Goal: Check status: Check status

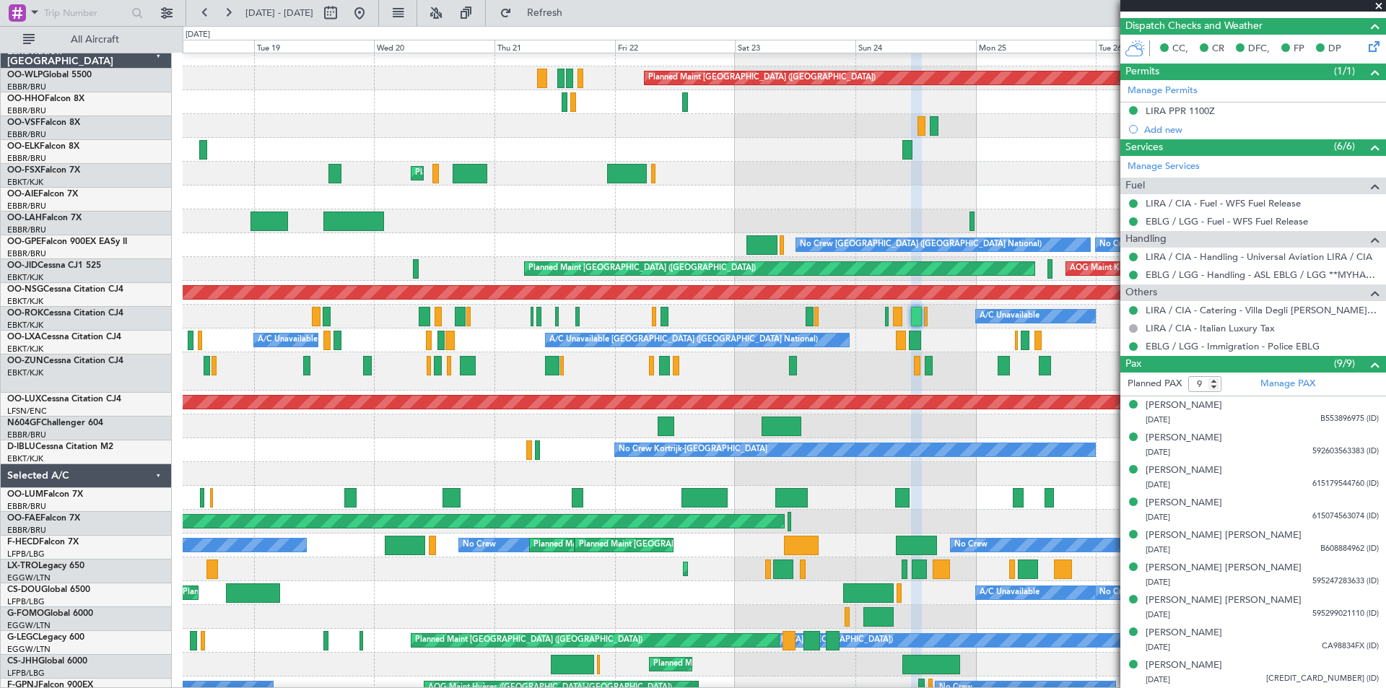
scroll to position [11, 0]
click at [828, 386] on div "Planned Maint Kortrijk-[GEOGRAPHIC_DATA]" at bounding box center [784, 371] width 1203 height 38
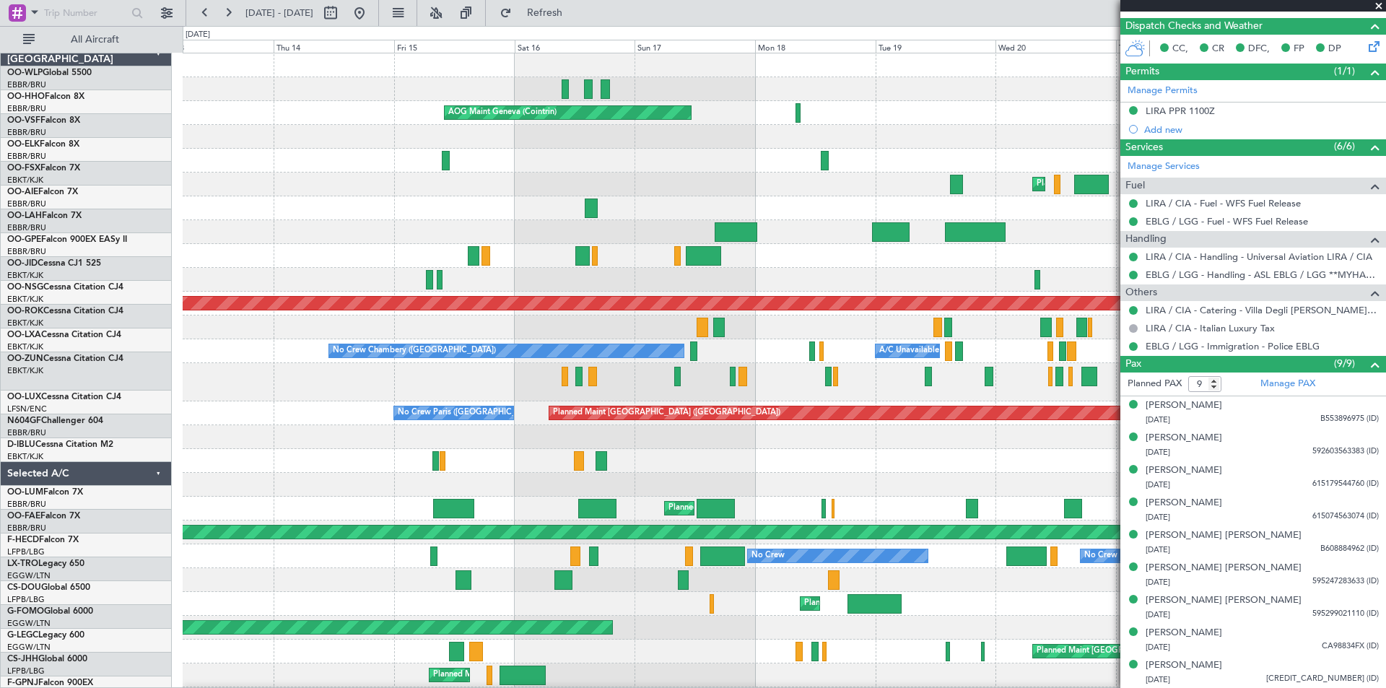
scroll to position [0, 0]
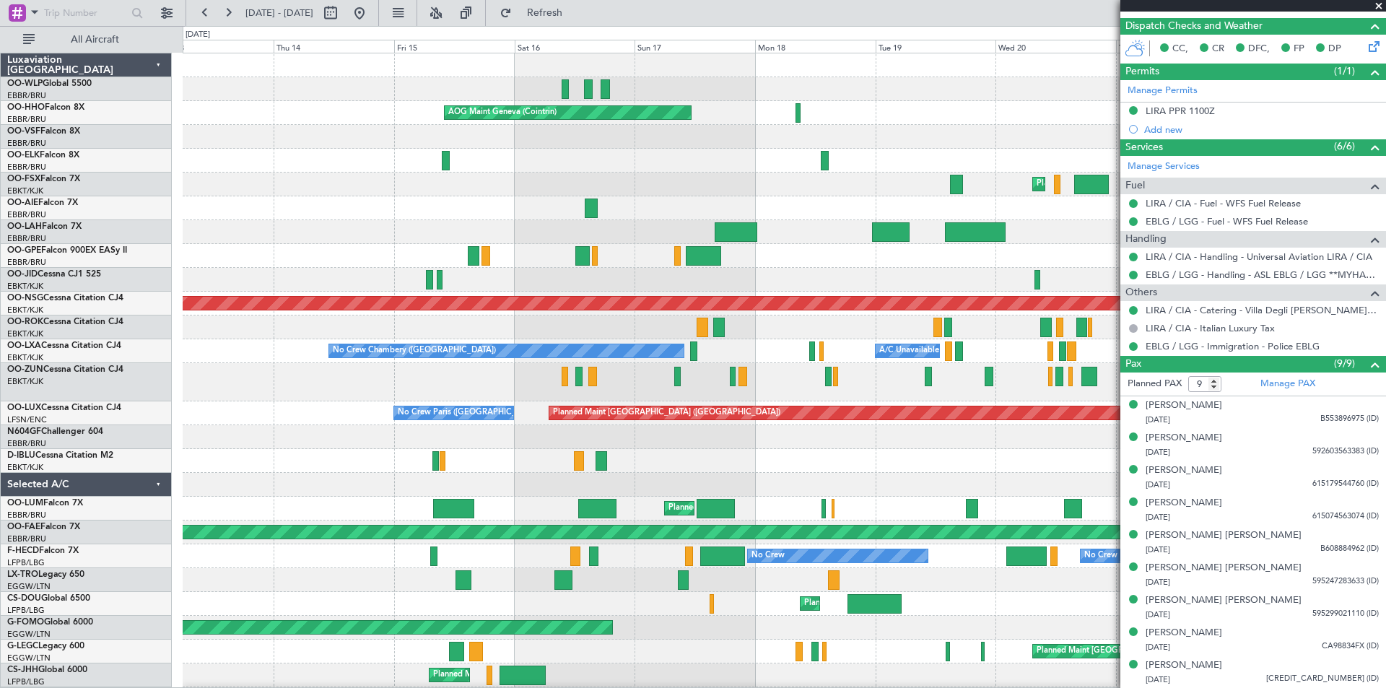
click at [958, 418] on div "Planned Maint [GEOGRAPHIC_DATA] ([GEOGRAPHIC_DATA]) No Crew [GEOGRAPHIC_DATA] (…" at bounding box center [784, 413] width 1203 height 24
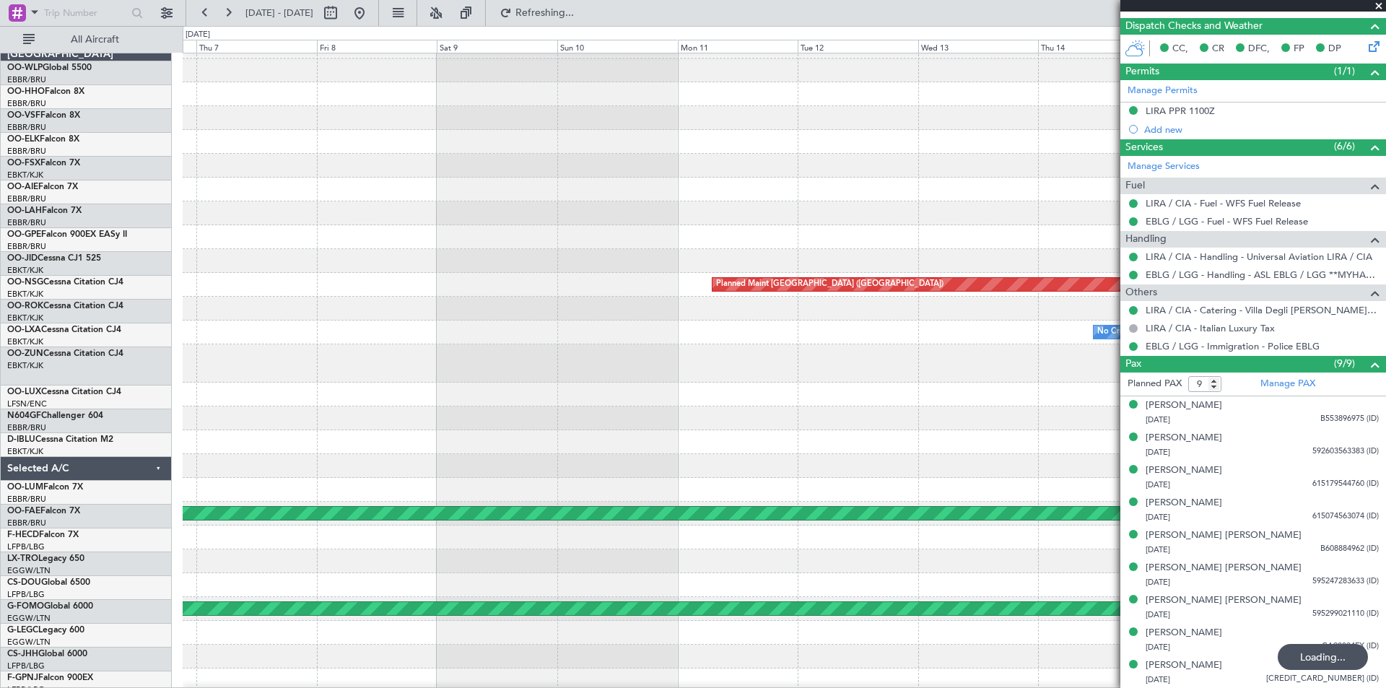
scroll to position [19, 0]
click at [407, 28] on mat-tooltip-component "Go to [DATE]" at bounding box center [410, 44] width 74 height 38
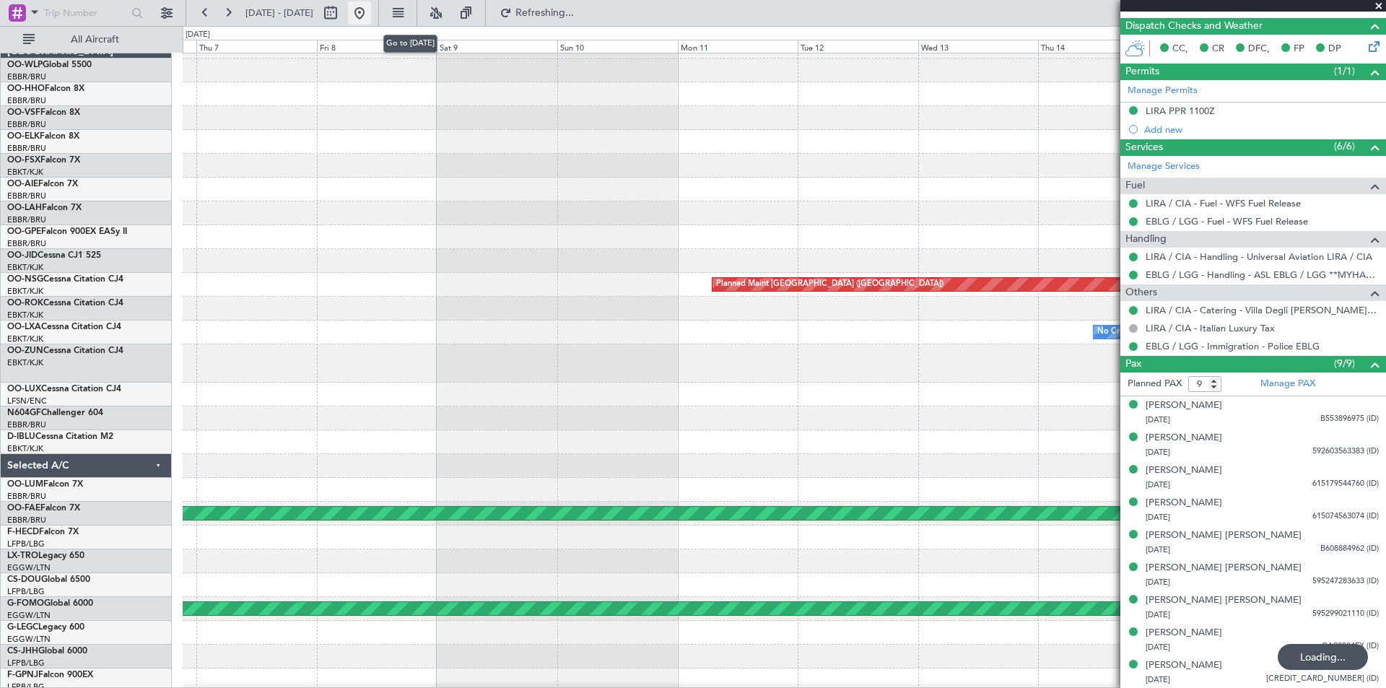
click at [371, 10] on button at bounding box center [359, 12] width 23 height 23
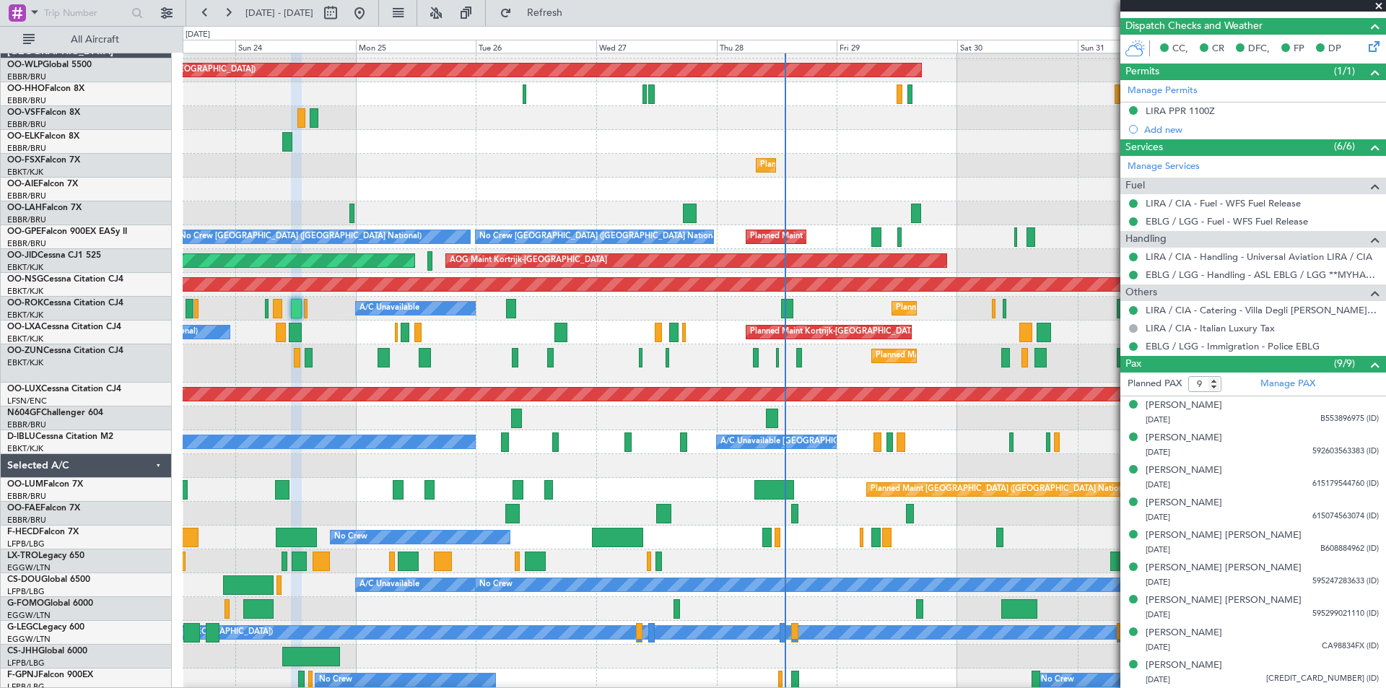
click at [1379, 7] on span at bounding box center [1378, 6] width 14 height 13
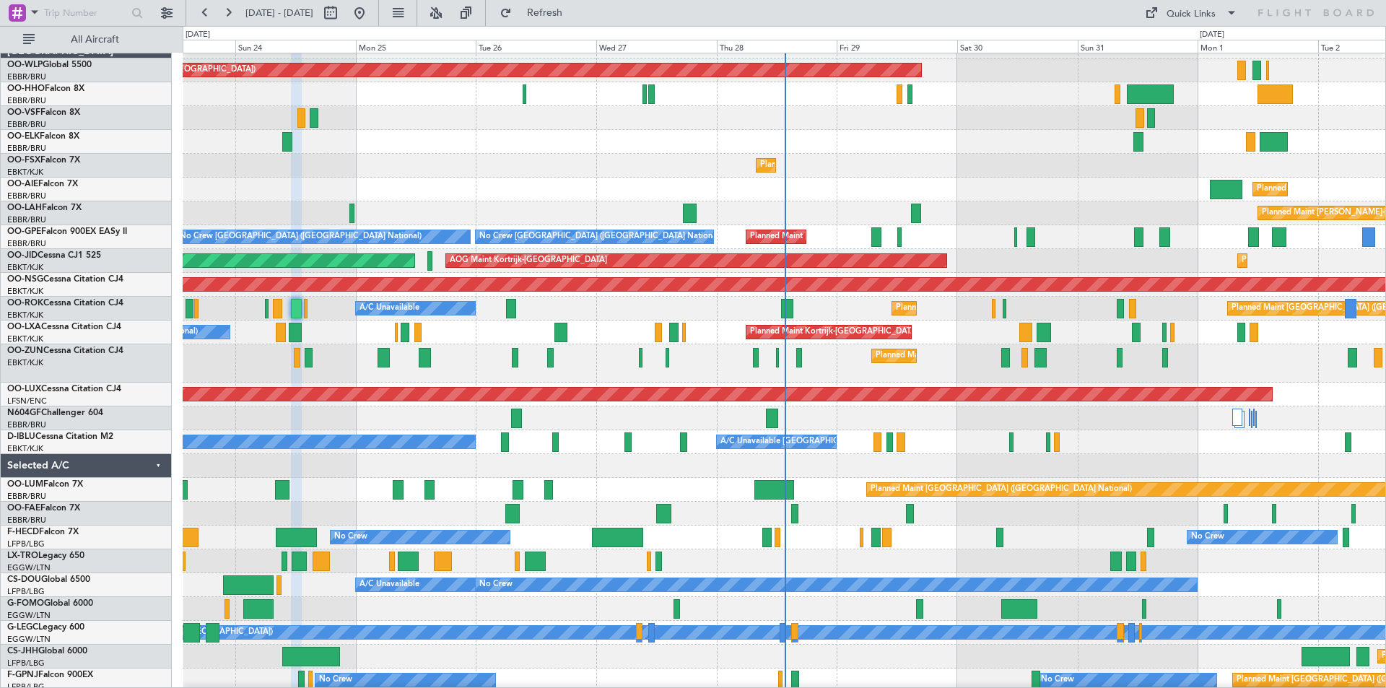
type input "0"
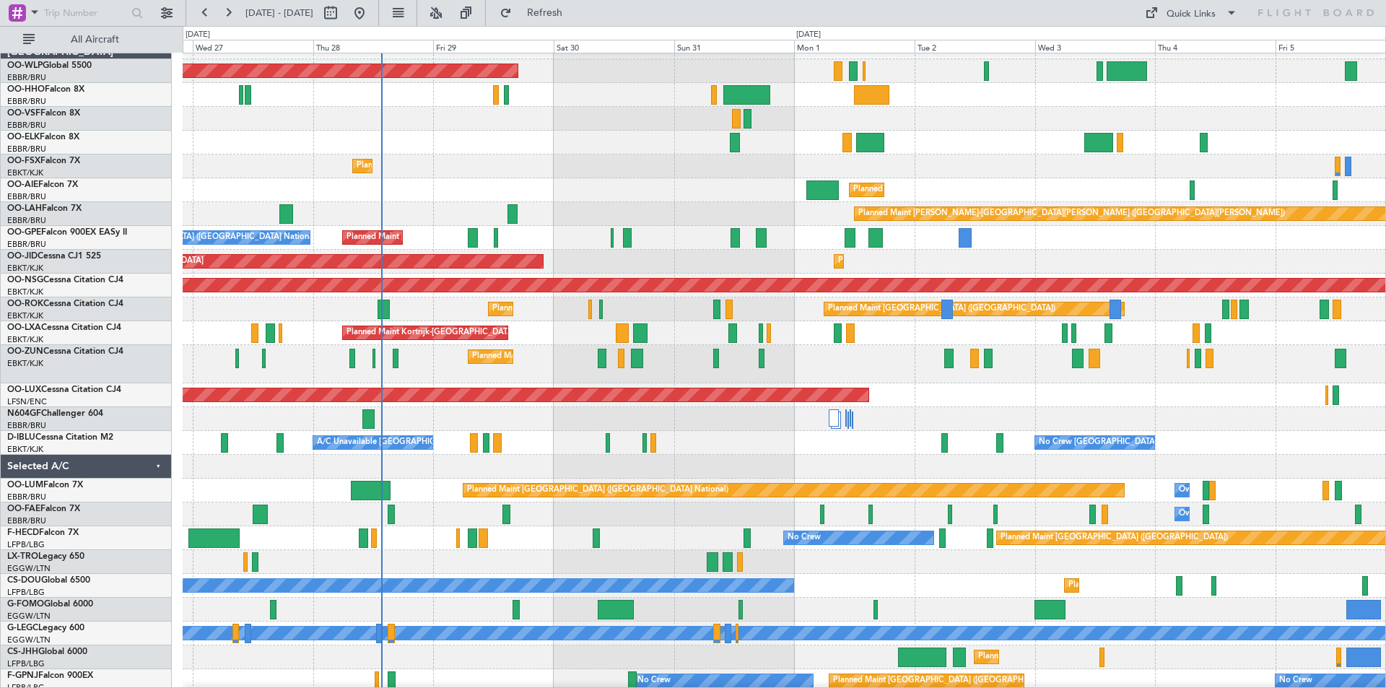
click at [728, 425] on div at bounding box center [784, 419] width 1203 height 24
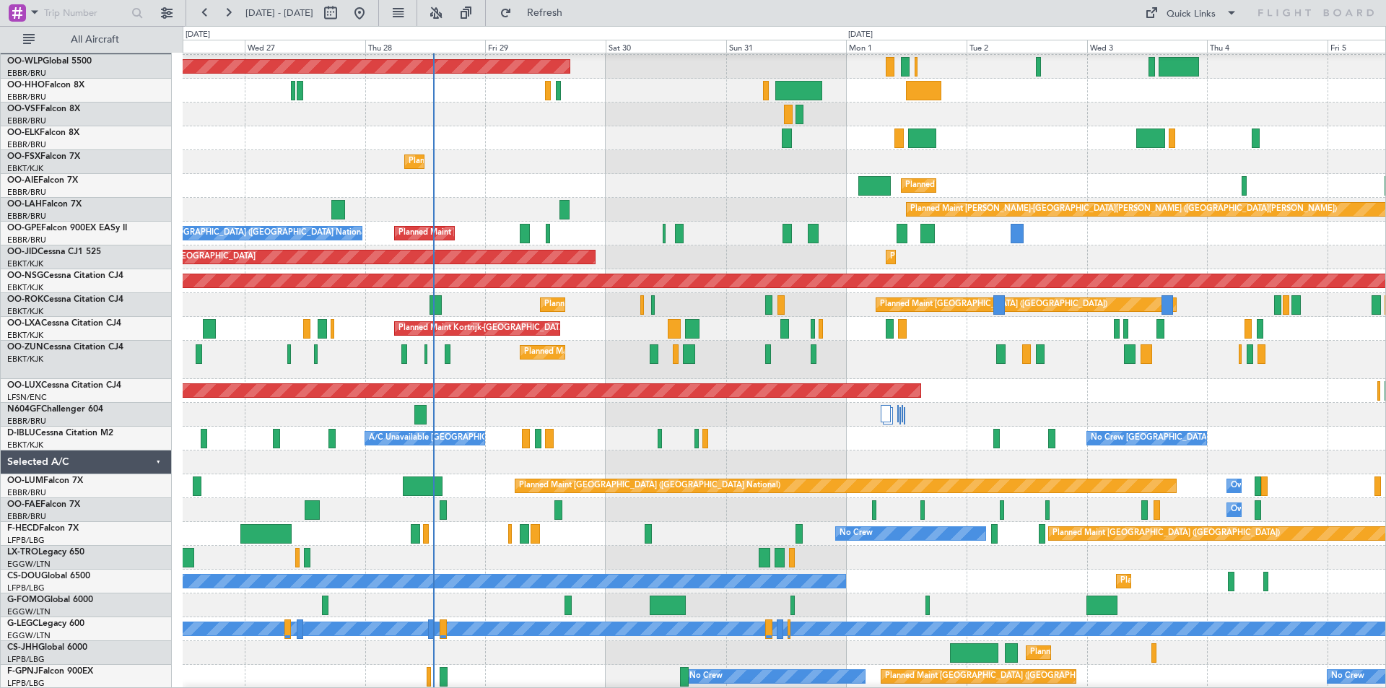
click at [566, 443] on div "A/C Unavailable [GEOGRAPHIC_DATA]-[GEOGRAPHIC_DATA] No Crew [GEOGRAPHIC_DATA] (…" at bounding box center [784, 439] width 1203 height 24
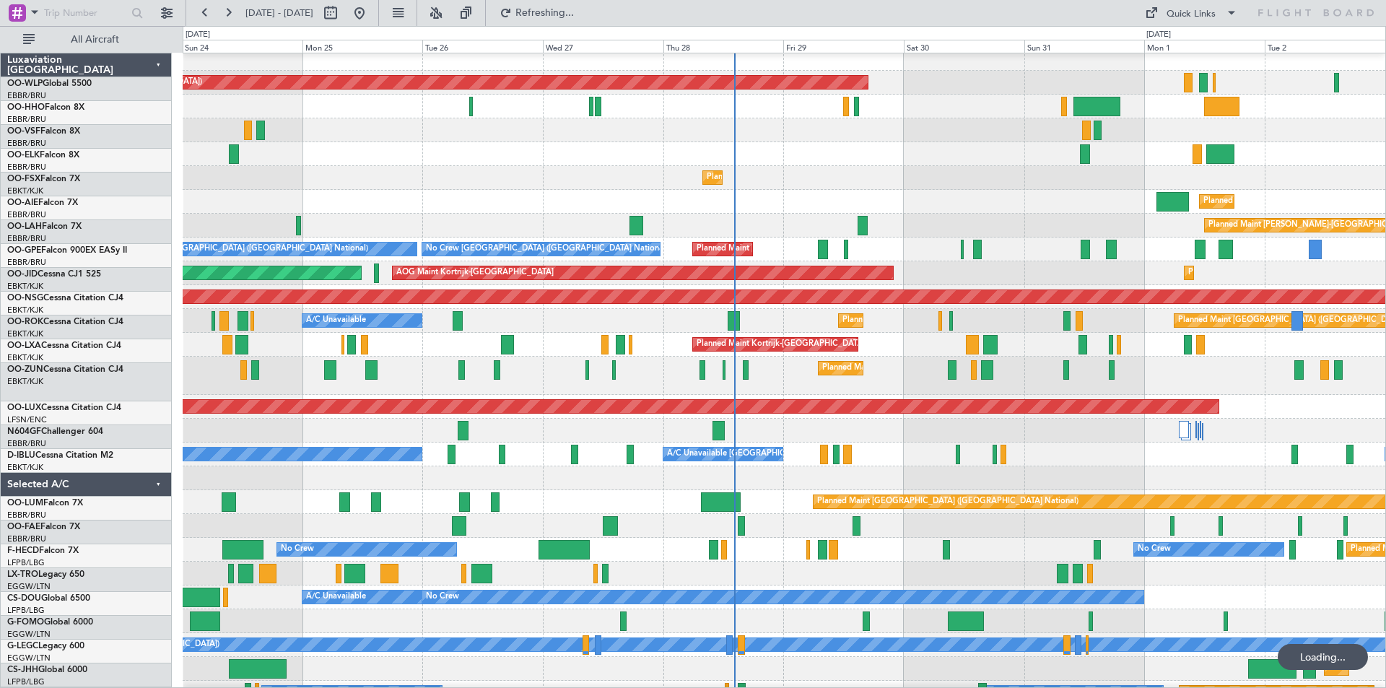
scroll to position [6, 0]
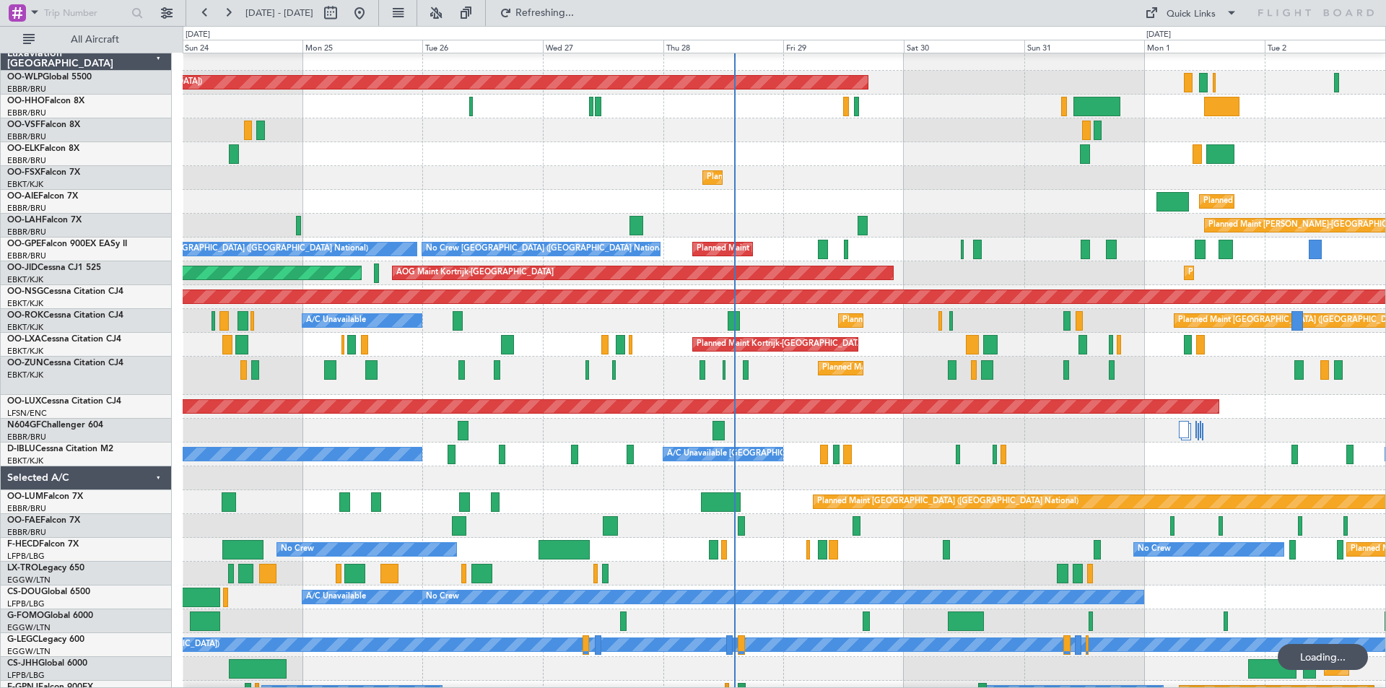
click at [723, 378] on div "Planned Maint Kortrijk-[GEOGRAPHIC_DATA]" at bounding box center [784, 376] width 1203 height 38
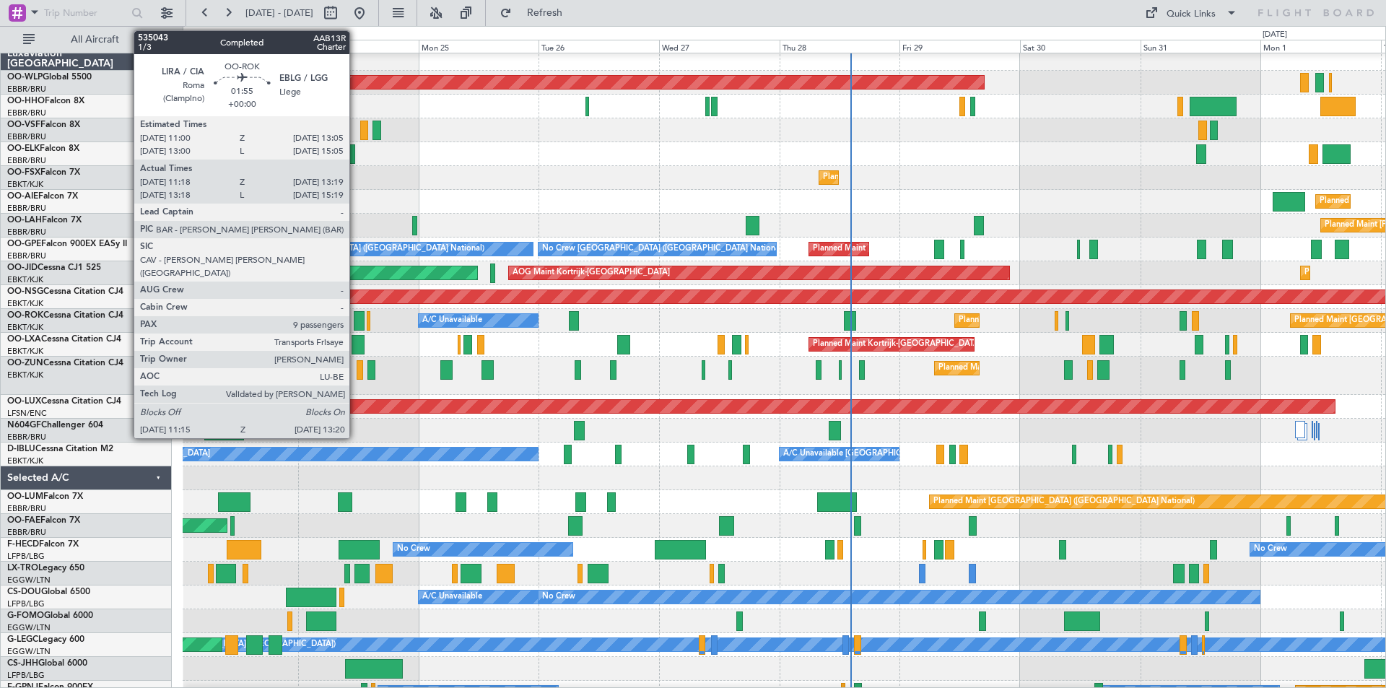
click at [356, 328] on div at bounding box center [359, 320] width 11 height 19
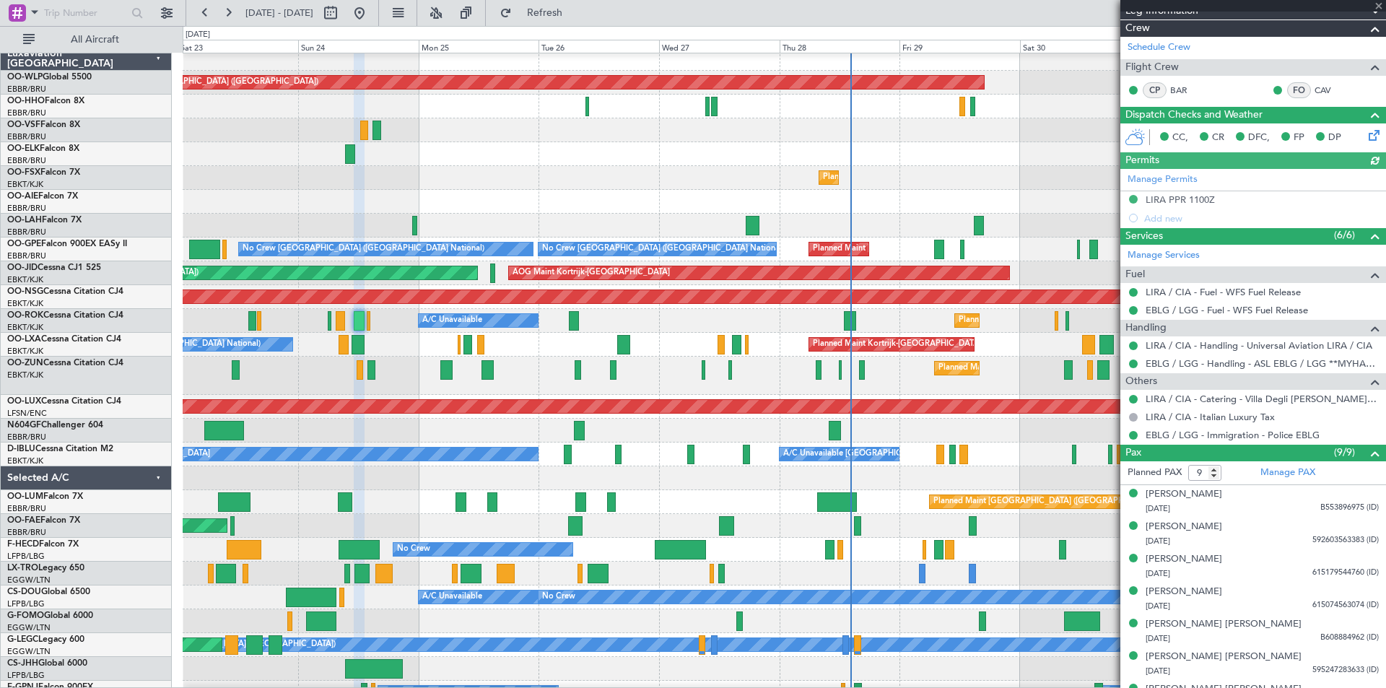
scroll to position [281, 0]
